Goal: Information Seeking & Learning: Learn about a topic

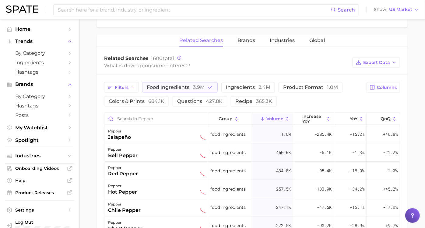
scroll to position [338, 0]
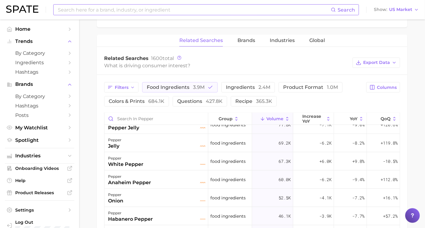
click at [224, 14] on input at bounding box center [194, 10] width 274 height 10
click at [83, 9] on input "hamburger helper" at bounding box center [194, 10] width 274 height 10
click at [229, 24] on button "Suggest" at bounding box center [239, 25] width 35 height 10
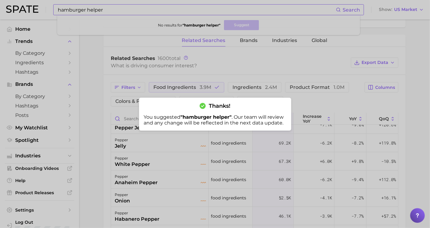
click at [136, 11] on div at bounding box center [215, 114] width 430 height 228
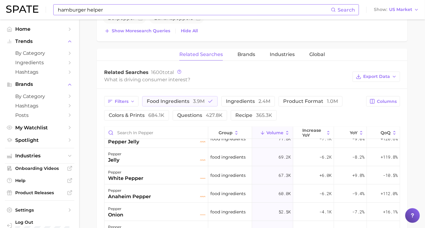
click at [136, 9] on input "hamburger helper" at bounding box center [194, 10] width 274 height 10
type input "hamburger"
click at [54, 84] on span "Brands" at bounding box center [39, 84] width 49 height 5
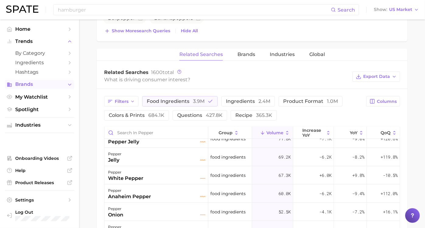
click at [54, 84] on span "Brands" at bounding box center [39, 84] width 49 height 5
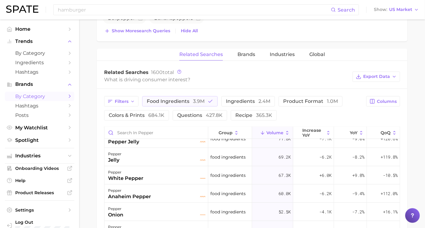
click at [52, 94] on span "by Category" at bounding box center [39, 96] width 49 height 6
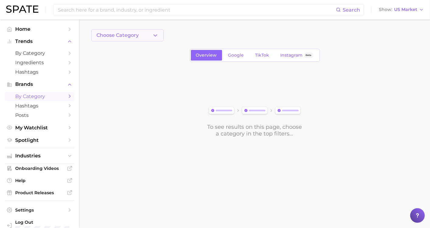
click at [156, 32] on icon "button" at bounding box center [155, 35] width 6 height 6
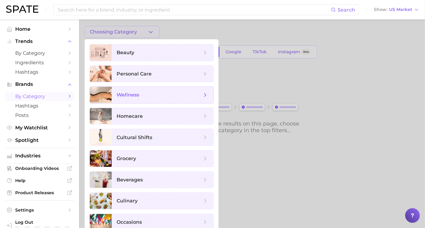
scroll to position [9, 0]
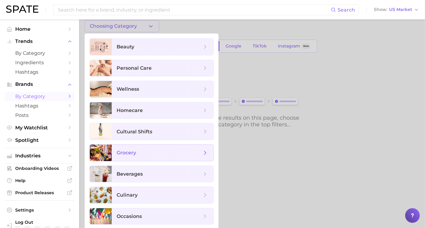
click at [193, 153] on span "grocery" at bounding box center [159, 152] width 85 height 7
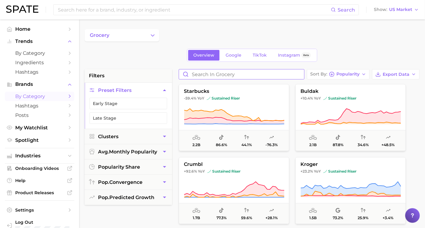
click at [254, 78] on input "Search in grocery" at bounding box center [241, 74] width 125 height 10
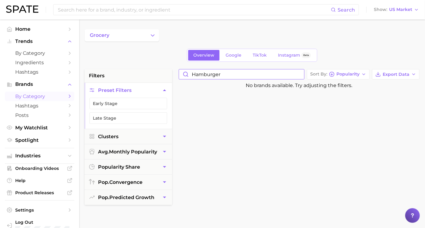
drag, startPoint x: 254, startPoint y: 78, endPoint x: 187, endPoint y: 74, distance: 67.1
click at [187, 74] on input "hamburger" at bounding box center [241, 74] width 125 height 10
drag, startPoint x: 221, startPoint y: 73, endPoint x: 164, endPoint y: 78, distance: 56.8
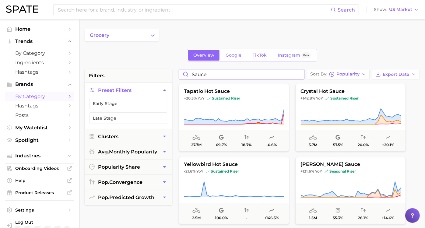
type input "sauce"
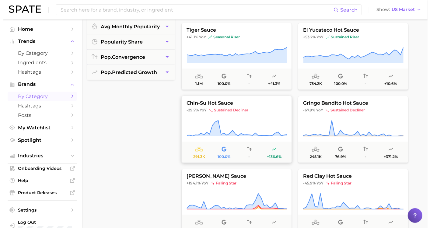
scroll to position [135, 0]
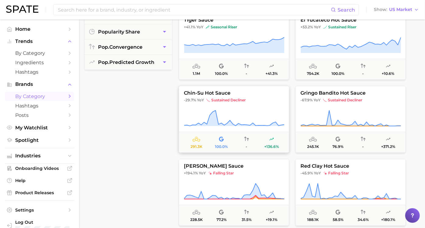
click at [268, 108] on button "chin-su hot sauce -29.7% YoY sustained decliner 291.3k 100.0% - +136.6%" at bounding box center [234, 119] width 111 height 67
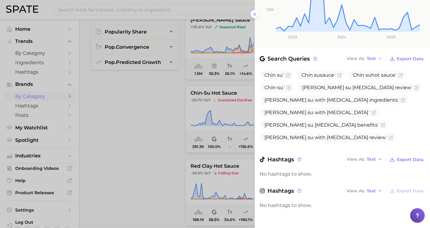
scroll to position [0, 0]
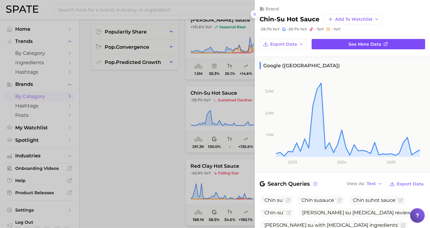
click at [333, 44] on link "See more data" at bounding box center [369, 44] width 114 height 10
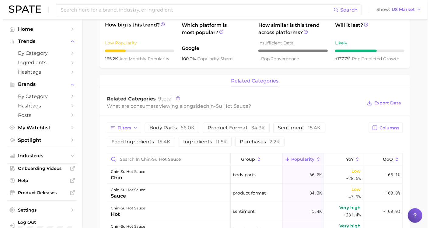
scroll to position [203, 0]
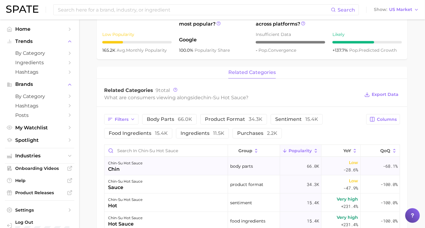
click at [202, 163] on div "chin-su hot sauce chin" at bounding box center [166, 166] width 124 height 18
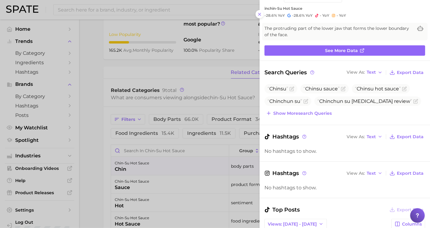
scroll to position [34, 0]
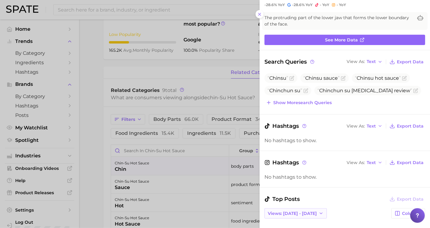
click at [304, 211] on span "Views: [DATE] - [DATE]" at bounding box center [292, 213] width 49 height 5
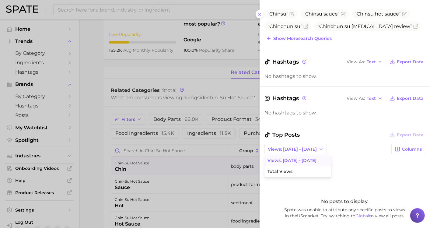
scroll to position [102, 0]
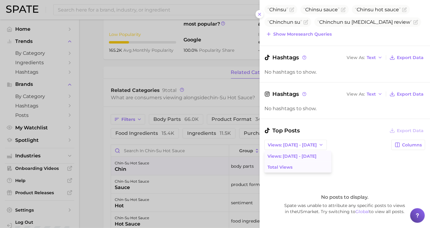
click at [289, 165] on span "Total Views" at bounding box center [280, 167] width 25 height 5
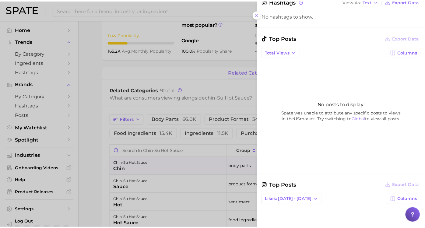
scroll to position [204, 0]
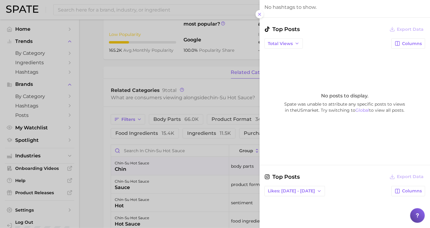
drag, startPoint x: 103, startPoint y: 136, endPoint x: 111, endPoint y: 137, distance: 8.5
click at [103, 136] on div at bounding box center [215, 114] width 430 height 228
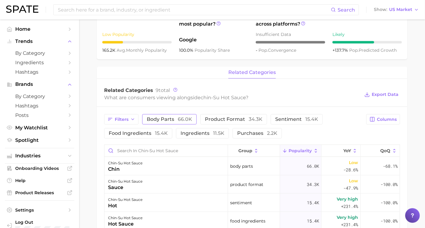
click at [176, 122] on span "body parts 66.0k" at bounding box center [169, 119] width 45 height 5
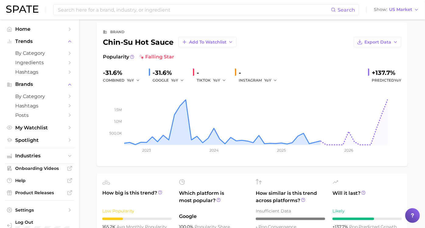
scroll to position [0, 0]
